Goal: Task Accomplishment & Management: Complete application form

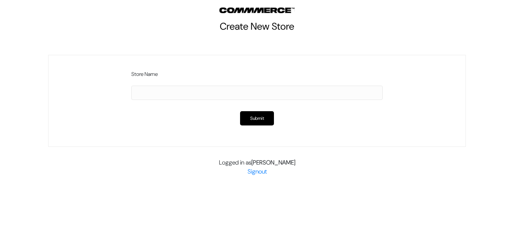
click at [386, 171] on div "Logged in as [PERSON_NAME]" at bounding box center [257, 167] width 418 height 18
click at [258, 174] on link "Signout" at bounding box center [257, 172] width 19 height 8
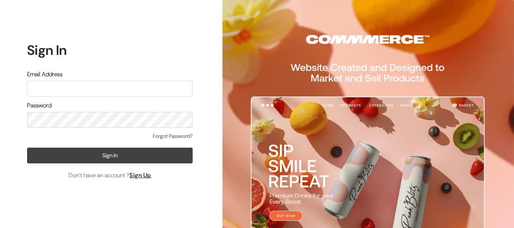
type input "[DOMAIN_NAME][EMAIL_ADDRESS][DOMAIN_NAME]"
click at [141, 156] on button "Sign In" at bounding box center [110, 156] width 166 height 16
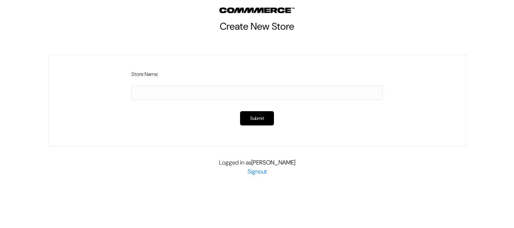
click at [164, 94] on input "text" at bounding box center [256, 93] width 251 height 14
type input "BS"
click at [252, 120] on button "Submit" at bounding box center [257, 118] width 34 height 14
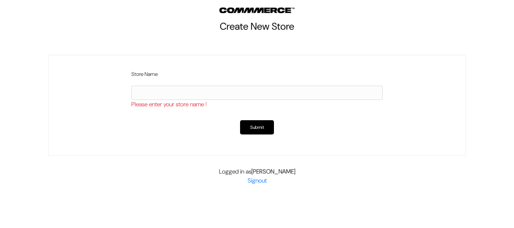
click at [149, 95] on input "text" at bounding box center [256, 93] width 251 height 14
